Goal: Answer question/provide support

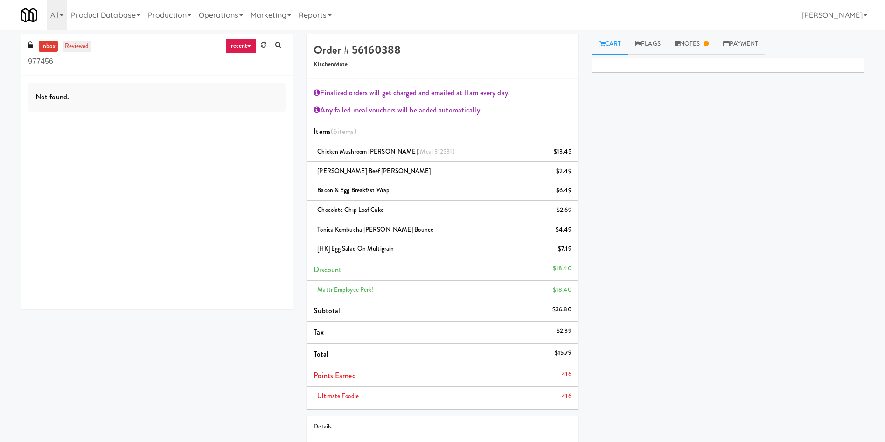
click at [84, 45] on link "reviewed" at bounding box center [77, 47] width 29 height 12
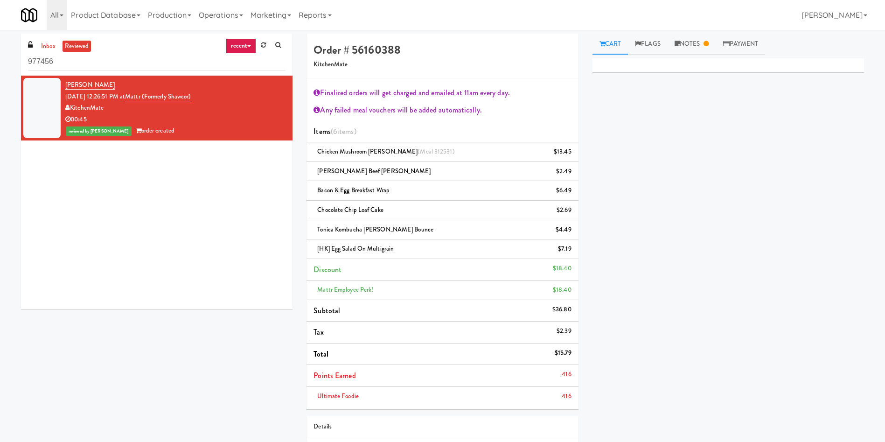
click at [138, 225] on div "[PERSON_NAME] [DATE] 12:26:51 PM at Mattr (formerly Shawcor) KitchenMate 00:45 …" at bounding box center [157, 192] width 272 height 233
click at [84, 84] on link "[PERSON_NAME]" at bounding box center [89, 84] width 49 height 9
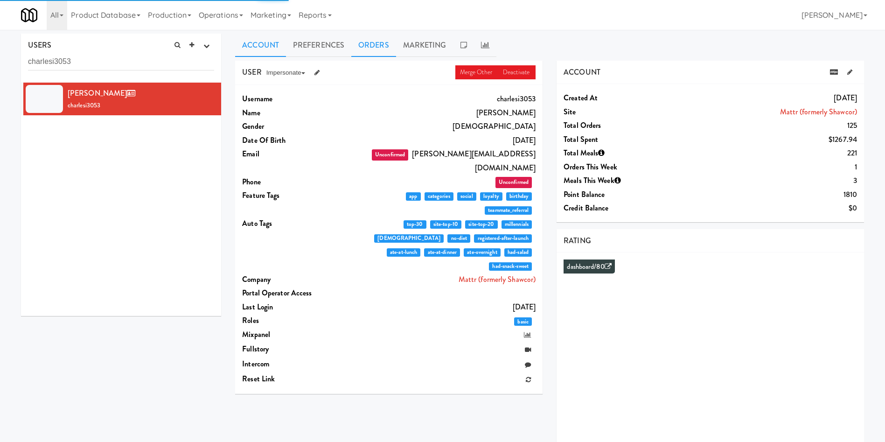
click at [366, 43] on link "Orders" at bounding box center [373, 45] width 45 height 23
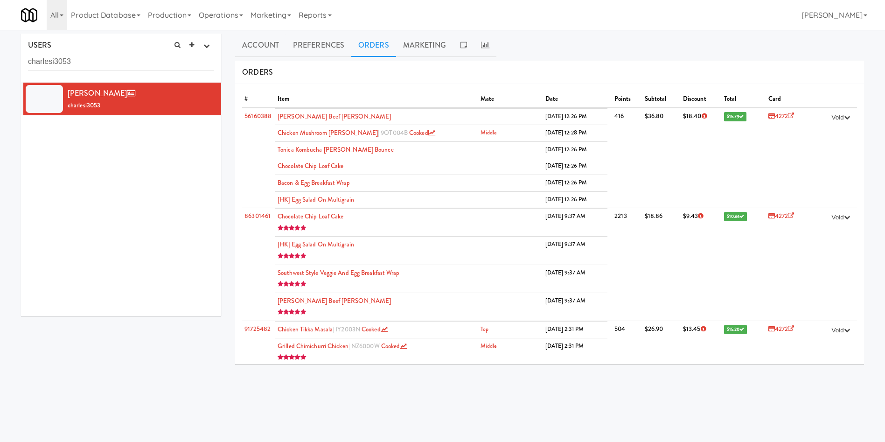
click at [179, 177] on div "[PERSON_NAME] charlesi3053" at bounding box center [121, 199] width 200 height 233
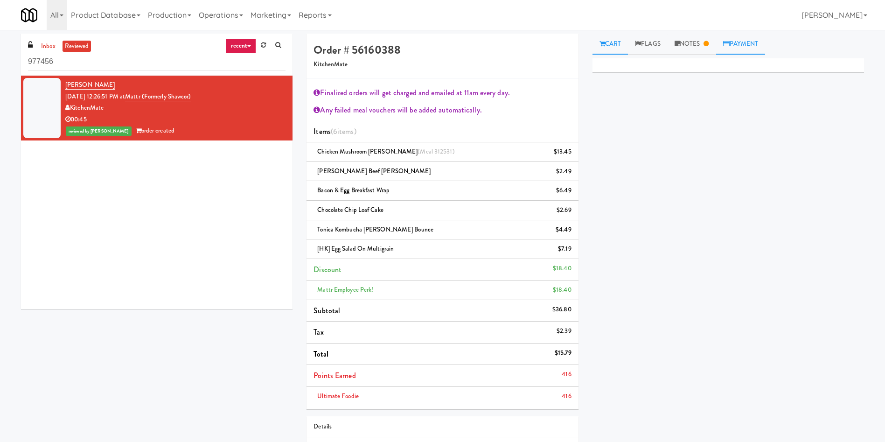
click at [740, 51] on link "Payment" at bounding box center [740, 44] width 49 height 21
click at [696, 65] on div "Card Issuer Checks" at bounding box center [729, 70] width 258 height 14
click at [729, 101] on div "Payout" at bounding box center [729, 100] width 258 height 14
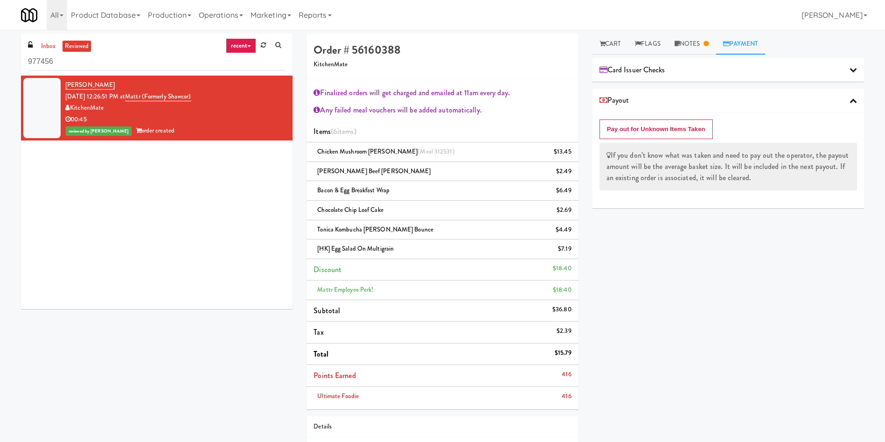
click at [729, 101] on div "Payout" at bounding box center [729, 100] width 258 height 14
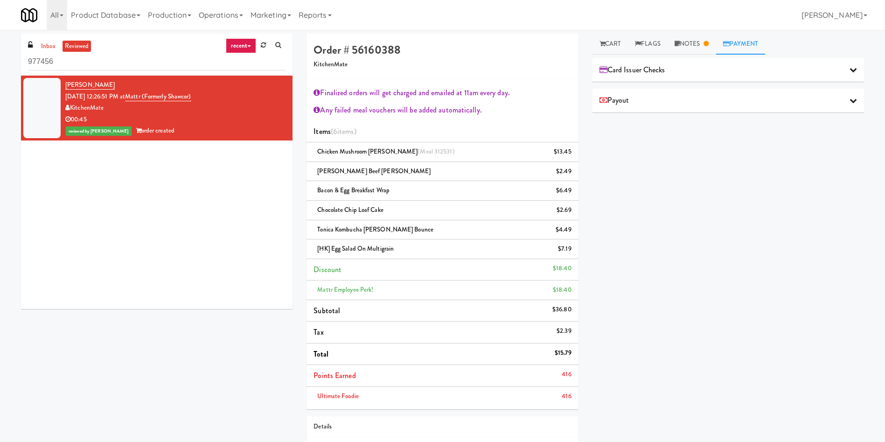
click at [649, 68] on span "Card Issuer Checks" at bounding box center [633, 70] width 66 height 14
click at [81, 82] on link "[PERSON_NAME]" at bounding box center [89, 84] width 49 height 9
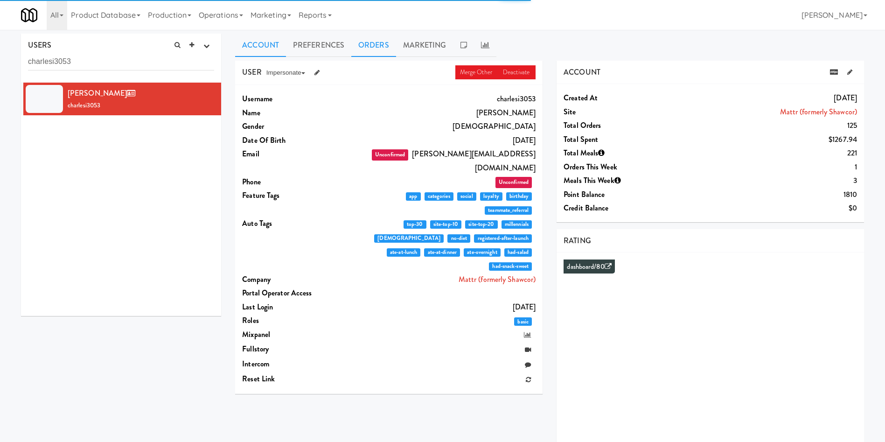
click at [380, 49] on link "Orders" at bounding box center [373, 45] width 45 height 23
